Goal: Task Accomplishment & Management: Manage account settings

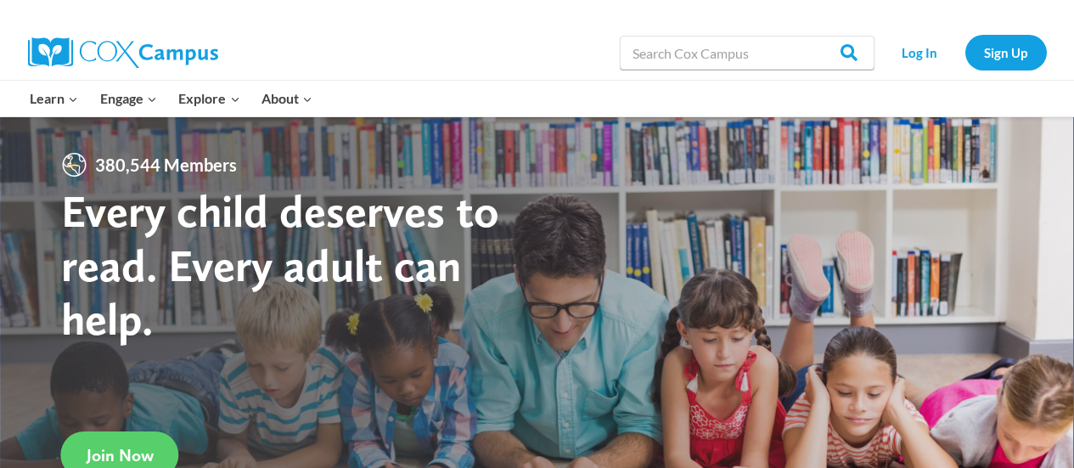
click at [922, 49] on link "Log In" at bounding box center [920, 52] width 74 height 35
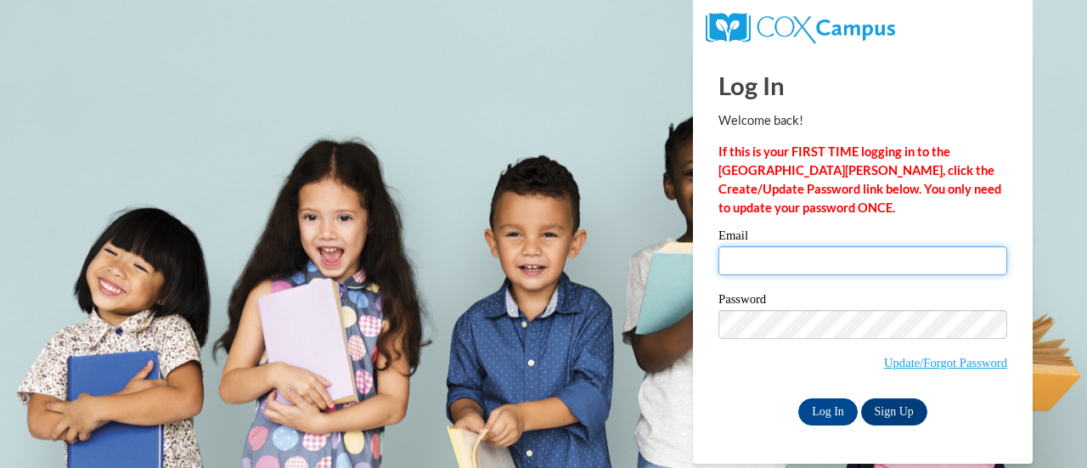
click at [832, 250] on input "Email" at bounding box center [862, 260] width 289 height 29
type input "jakobi.jones@gcpsk12.org"
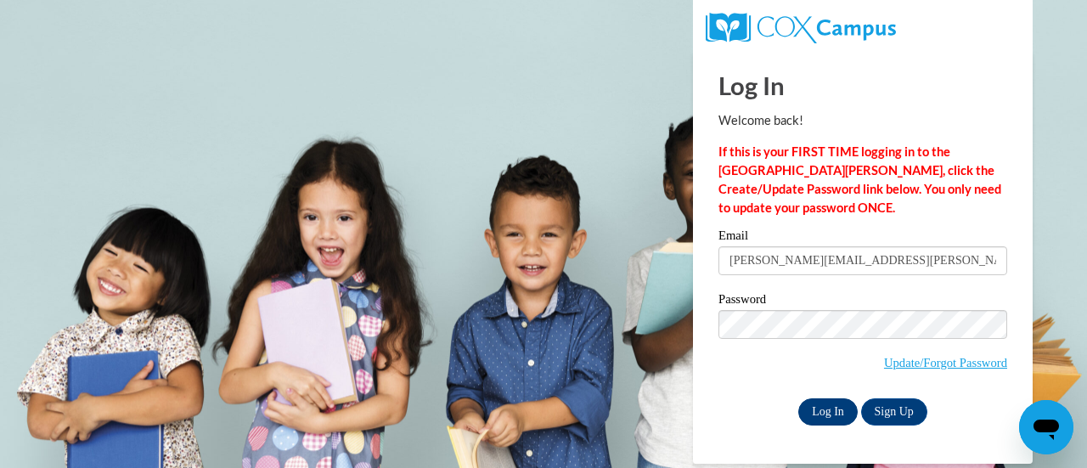
drag, startPoint x: 746, startPoint y: 398, endPoint x: 812, endPoint y: 397, distance: 66.2
click at [812, 398] on div "Log In Sign Up" at bounding box center [862, 411] width 289 height 27
click at [812, 398] on input "Log In" at bounding box center [827, 411] width 59 height 27
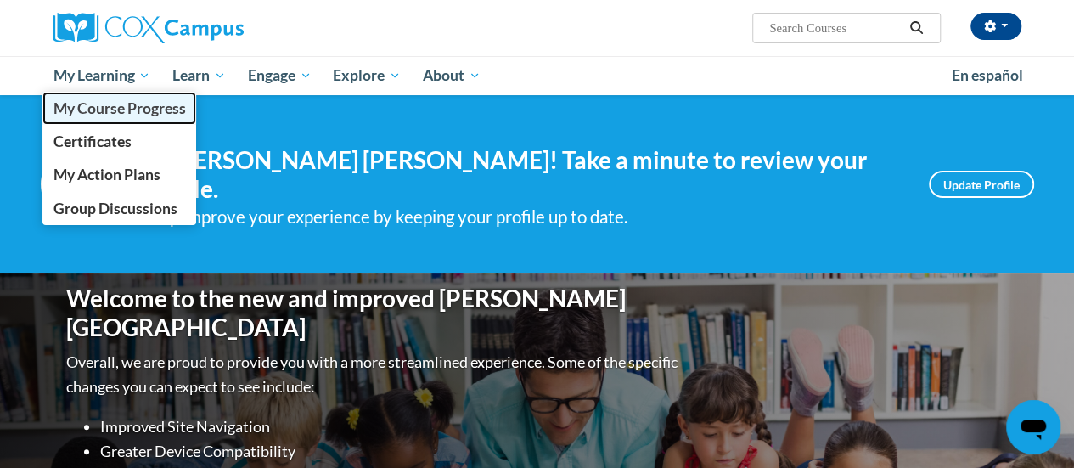
click at [100, 111] on span "My Course Progress" at bounding box center [119, 108] width 132 height 18
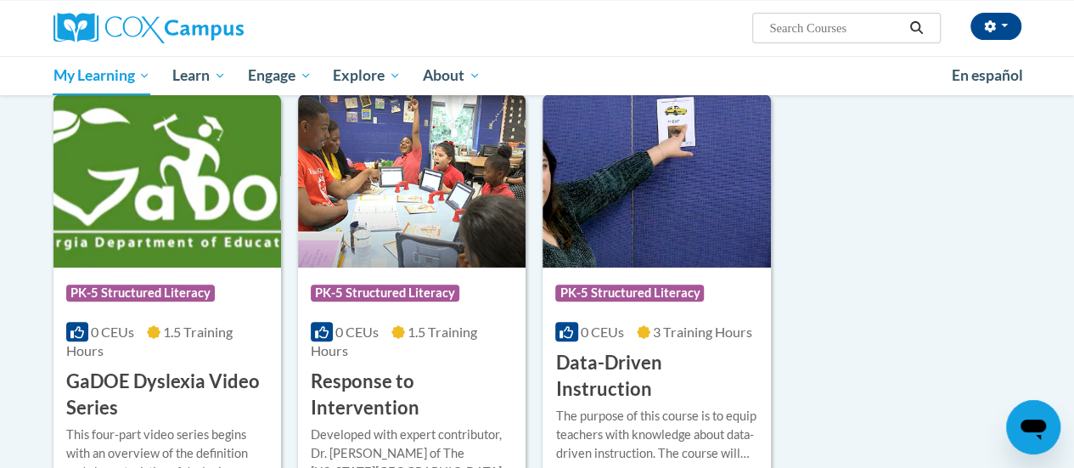
scroll to position [223, 0]
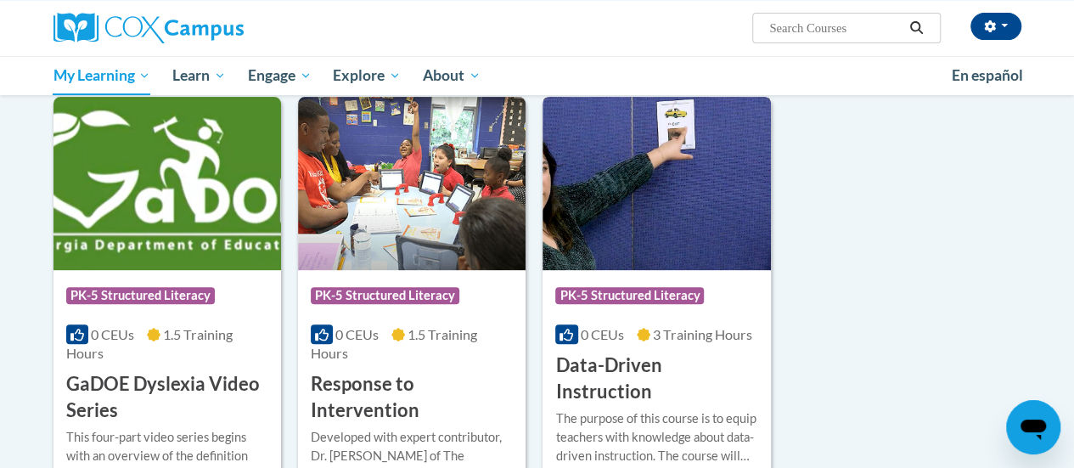
click at [668, 235] on img at bounding box center [656, 183] width 228 height 173
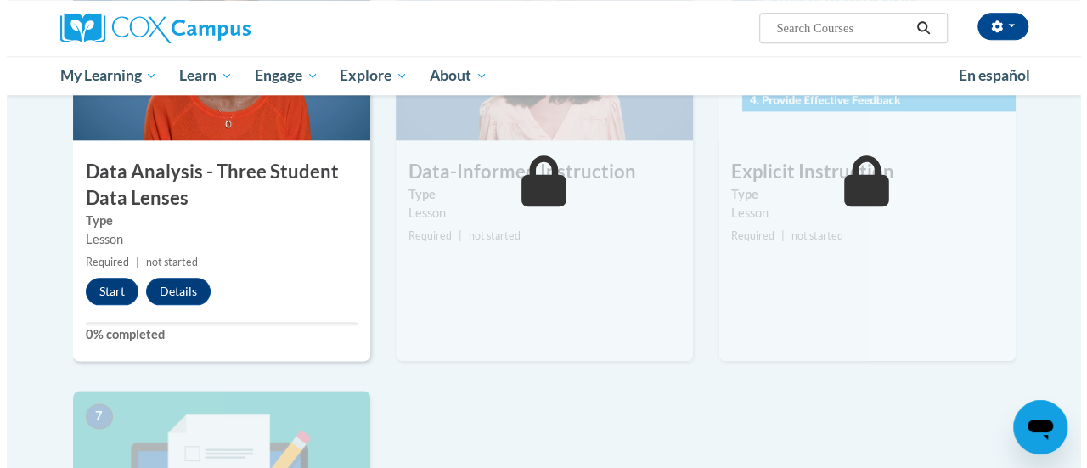
scroll to position [887, 0]
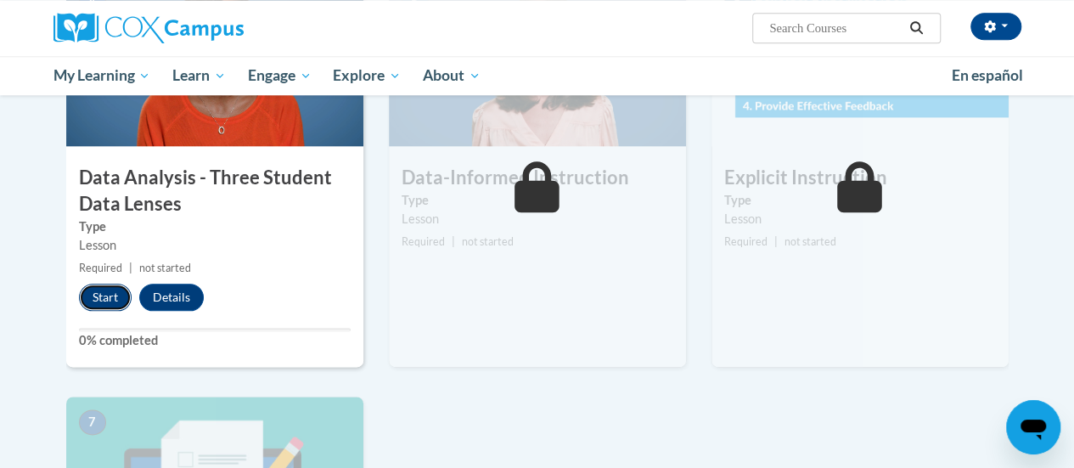
click at [100, 295] on button "Start" at bounding box center [105, 297] width 53 height 27
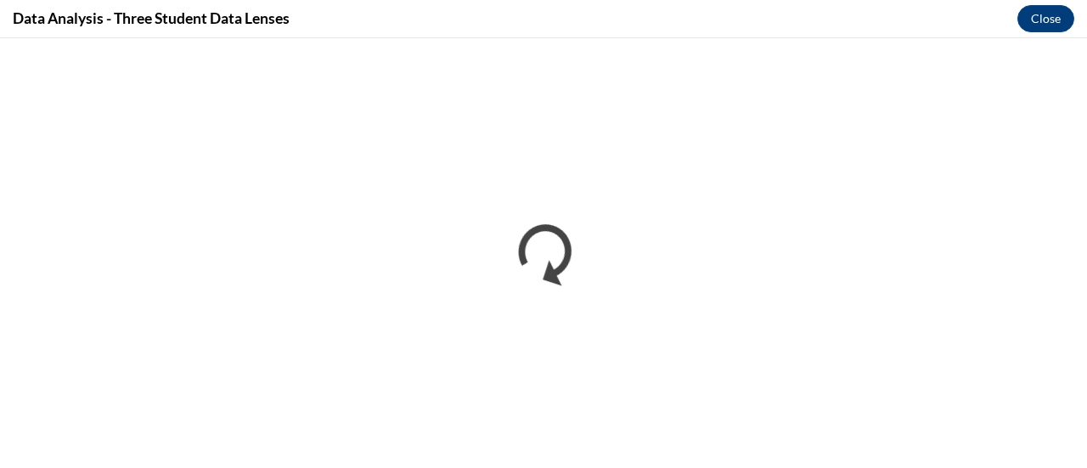
scroll to position [0, 0]
